Goal: Task Accomplishment & Management: Complete application form

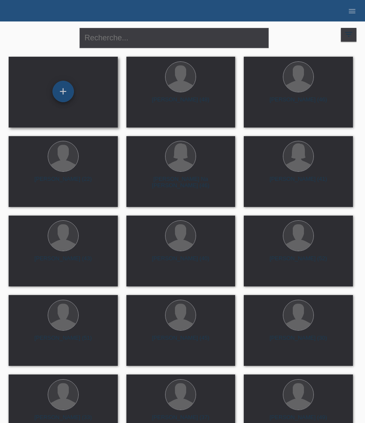
click at [65, 88] on div "+" at bounding box center [62, 91] width 21 height 21
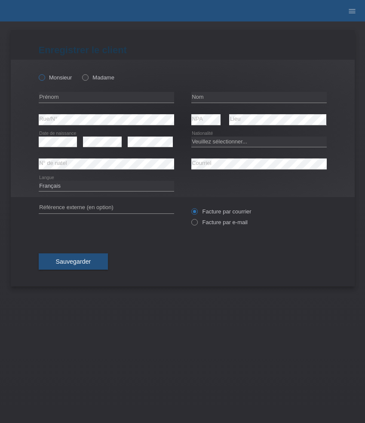
click at [59, 76] on label "Monsieur" at bounding box center [56, 77] width 34 height 6
click at [44, 76] on input "Monsieur" at bounding box center [42, 77] width 6 height 6
radio input "true"
click at [63, 93] on input "text" at bounding box center [106, 97] width 135 height 11
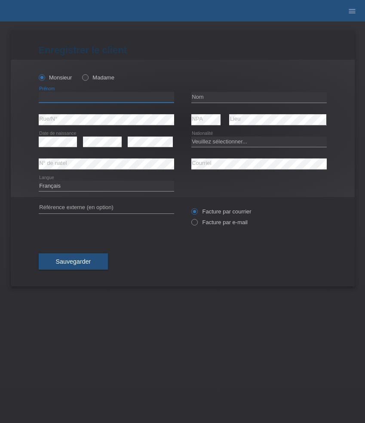
paste input "Nebi"
type input "Nebi"
click at [221, 96] on input "text" at bounding box center [258, 97] width 135 height 11
paste input "[PERSON_NAME]"
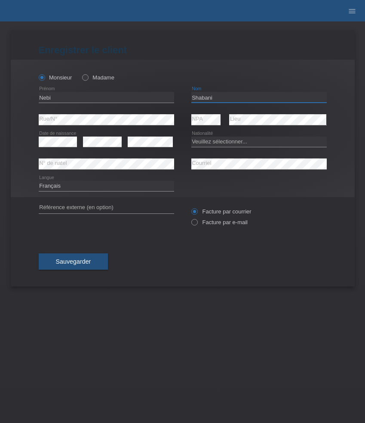
type input "[PERSON_NAME]"
click at [218, 141] on select "Veuillez sélectionner... Suisse Allemagne Autriche Liechtenstein ------------ A…" at bounding box center [258, 142] width 135 height 10
select select "CH"
click at [191, 137] on select "Veuillez sélectionner... Suisse Allemagne Autriche Liechtenstein ------------ A…" at bounding box center [258, 142] width 135 height 10
click at [217, 223] on label "Facture par e-mail" at bounding box center [219, 222] width 56 height 6
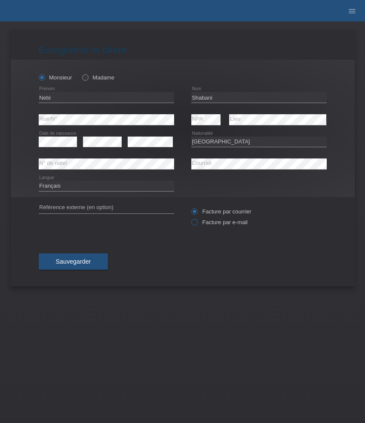
click at [197, 223] on input "Facture par e-mail" at bounding box center [194, 224] width 6 height 11
radio input "true"
click at [143, 187] on select "Deutsch Français Italiano English" at bounding box center [106, 186] width 135 height 10
select select "de"
click at [39, 181] on select "Deutsch Français Italiano English" at bounding box center [106, 186] width 135 height 10
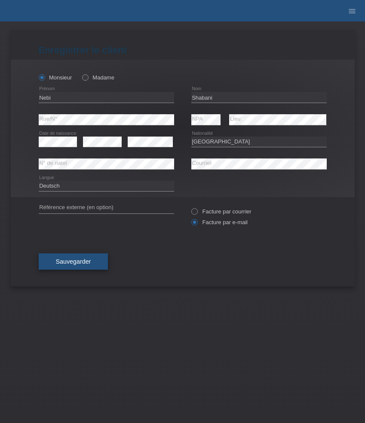
click at [83, 264] on span "Sauvegarder" at bounding box center [73, 261] width 35 height 7
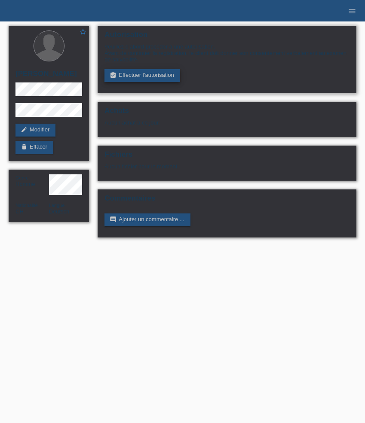
click at [156, 72] on link "assignment_turned_in Effectuer l’autorisation" at bounding box center [141, 75] width 75 height 13
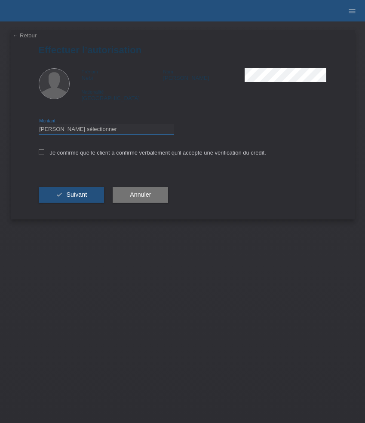
click at [111, 129] on select "Veuillez sélectionner CHF 1.00 - CHF 499.00 CHF 500.00 - CHF 1'999.00 CHF 2'000…" at bounding box center [106, 129] width 135 height 10
select select "3"
click at [39, 125] on select "Veuillez sélectionner CHF 1.00 - CHF 499.00 CHF 500.00 - CHF 1'999.00 CHF 2'000…" at bounding box center [106, 129] width 135 height 10
click at [84, 191] on button "check Suivant" at bounding box center [72, 195] width 66 height 16
click at [42, 153] on icon at bounding box center [42, 153] width 6 height 6
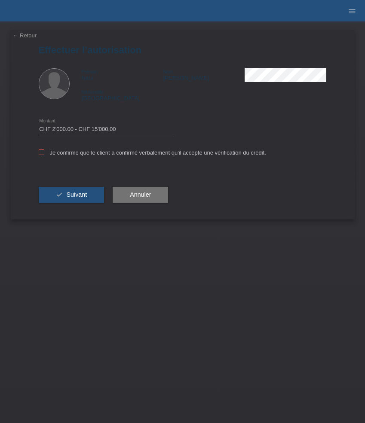
click at [42, 153] on input "Je confirme que le client a confirmé verbalement qu'il accepte une vérification…" at bounding box center [42, 153] width 6 height 6
checkbox input "true"
click at [64, 191] on button "check Suivant" at bounding box center [72, 195] width 66 height 16
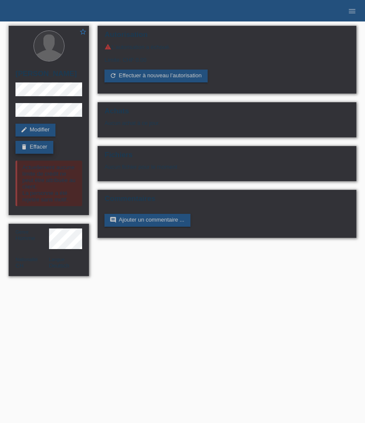
click at [37, 147] on link "delete Effacer" at bounding box center [34, 147] width 38 height 13
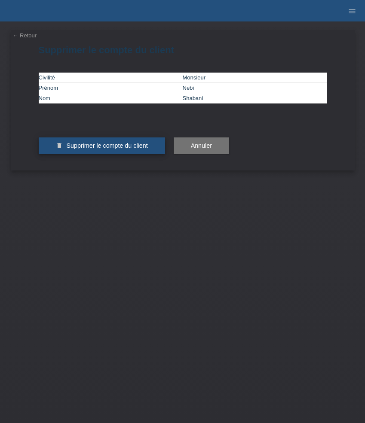
click at [131, 154] on button "delete Supprimer le compte du client" at bounding box center [102, 145] width 126 height 16
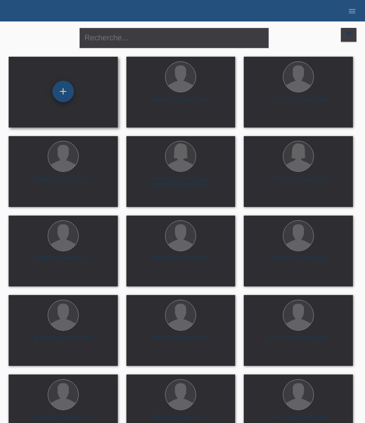
click at [67, 96] on div "+" at bounding box center [62, 91] width 21 height 21
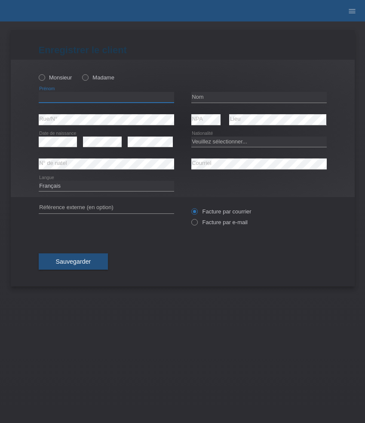
click at [83, 95] on input "text" at bounding box center [106, 97] width 135 height 11
paste input "Reihane"
type input "Reihane"
click at [224, 96] on input "text" at bounding box center [258, 97] width 135 height 11
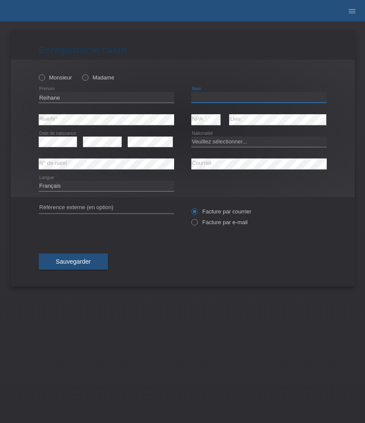
click at [224, 96] on input "text" at bounding box center [258, 97] width 135 height 11
paste input "Haliti"
type input "Haliti"
click at [102, 76] on label "Madame" at bounding box center [98, 77] width 32 height 6
click at [88, 76] on input "Madame" at bounding box center [85, 77] width 6 height 6
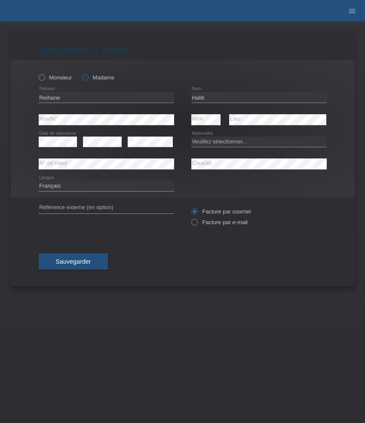
radio input "true"
click at [223, 144] on select "Veuillez sélectionner... Suisse Allemagne Autriche Liechtenstein ------------ A…" at bounding box center [258, 142] width 135 height 10
select select "CH"
click at [191, 137] on select "Veuillez sélectionner... Suisse Allemagne Autriche Liechtenstein ------------ A…" at bounding box center [258, 142] width 135 height 10
click at [111, 186] on select "Deutsch Français Italiano English" at bounding box center [106, 186] width 135 height 10
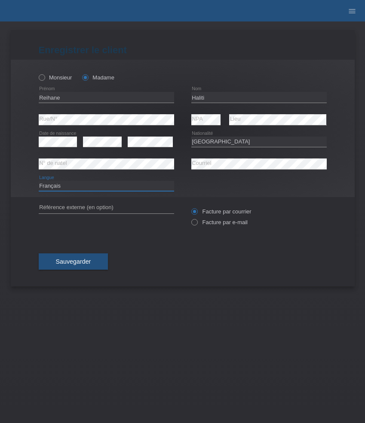
select select "de"
click at [39, 181] on select "Deutsch Français Italiano English" at bounding box center [106, 186] width 135 height 10
click at [217, 220] on label "Facture par e-mail" at bounding box center [219, 222] width 56 height 6
click at [197, 220] on input "Facture par e-mail" at bounding box center [194, 224] width 6 height 11
radio input "true"
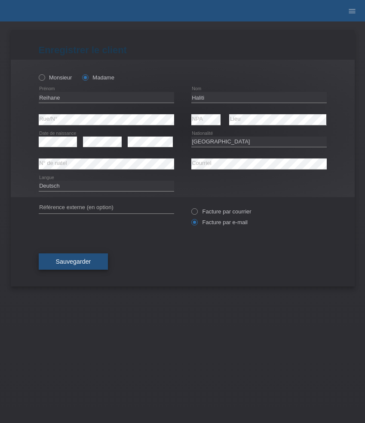
click at [88, 256] on button "Sauvegarder" at bounding box center [74, 262] width 70 height 16
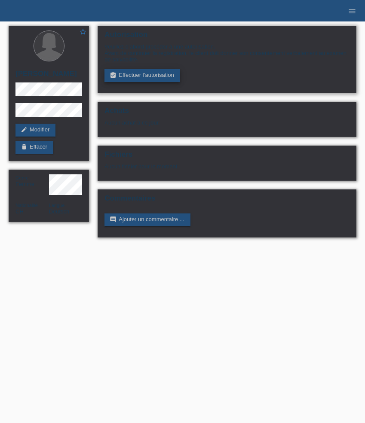
click at [117, 80] on link "assignment_turned_in Effectuer l’autorisation" at bounding box center [141, 75] width 75 height 13
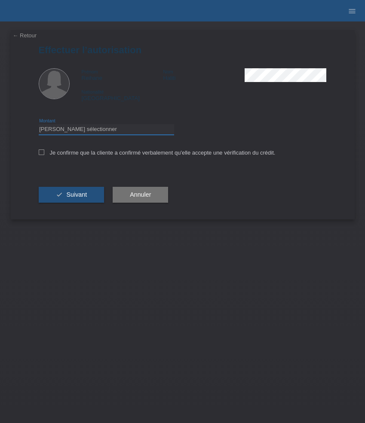
click at [98, 132] on select "Veuillez sélectionner CHF 1.00 - CHF 499.00 CHF 500.00 - CHF 1'999.00 CHF 2'000…" at bounding box center [106, 129] width 135 height 10
select select "3"
click at [39, 125] on select "Veuillez sélectionner CHF 1.00 - CHF 499.00 CHF 500.00 - CHF 1'999.00 CHF 2'000…" at bounding box center [106, 129] width 135 height 10
drag, startPoint x: 98, startPoint y: 132, endPoint x: 123, endPoint y: 157, distance: 35.2
click at [123, 156] on label "Je confirme que la cliente a confirmé verbalement qu'elle accepte une vérificat…" at bounding box center [157, 153] width 237 height 6
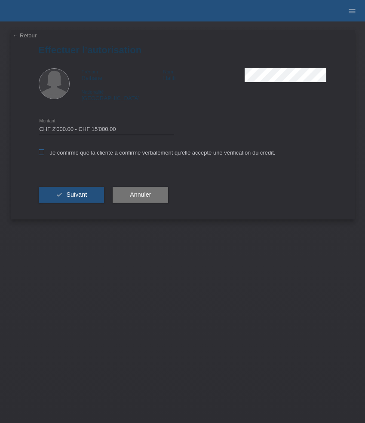
click at [44, 155] on input "Je confirme que la cliente a confirmé verbalement qu'elle accepte une vérificat…" at bounding box center [42, 153] width 6 height 6
checkbox input "true"
click at [72, 188] on div "check Suivant" at bounding box center [72, 195] width 66 height 50
click at [73, 195] on span "Suivant" at bounding box center [76, 194] width 21 height 7
